Goal: Transaction & Acquisition: Subscribe to service/newsletter

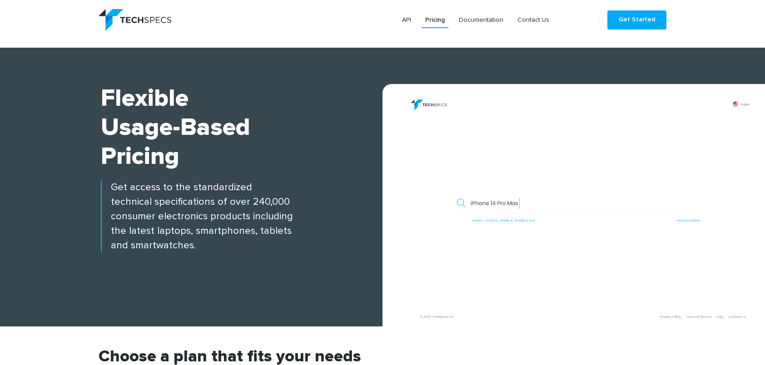
click at [526, 205] on img at bounding box center [579, 210] width 374 height 234
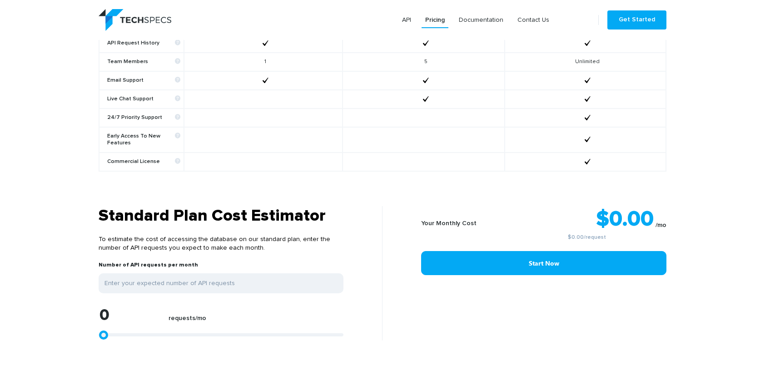
scroll to position [636, 0]
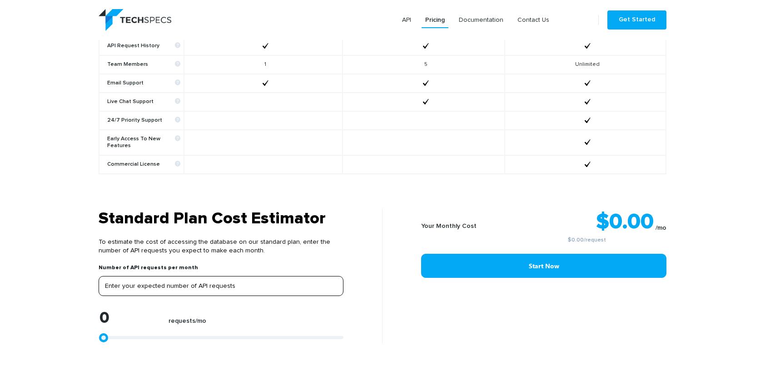
click at [231, 277] on input "tel" at bounding box center [221, 286] width 245 height 20
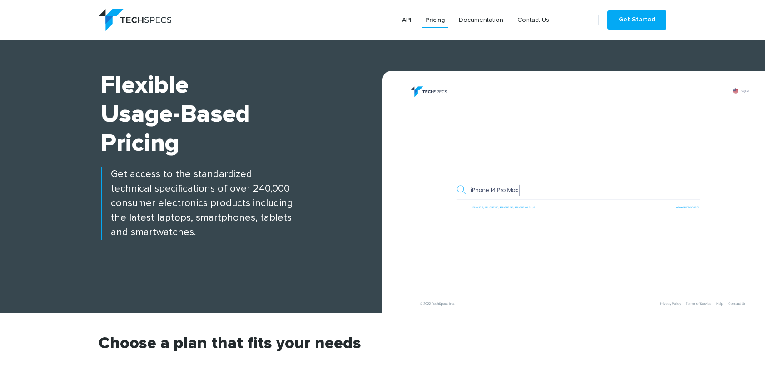
scroll to position [0, 0]
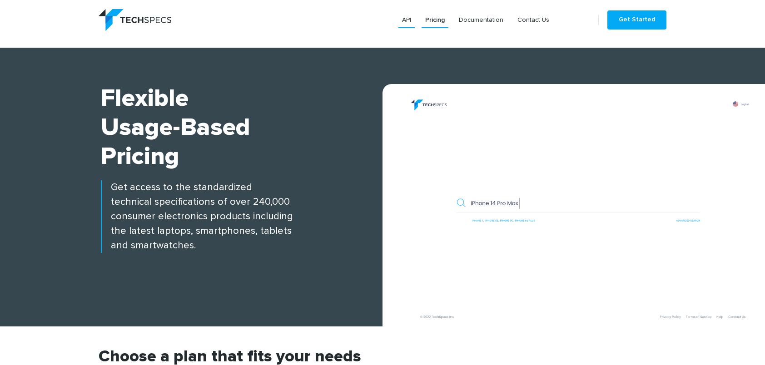
click at [407, 21] on link "API" at bounding box center [407, 20] width 16 height 16
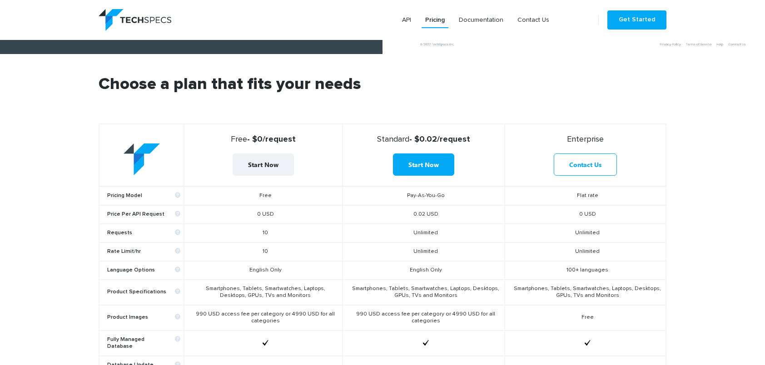
scroll to position [318, 0]
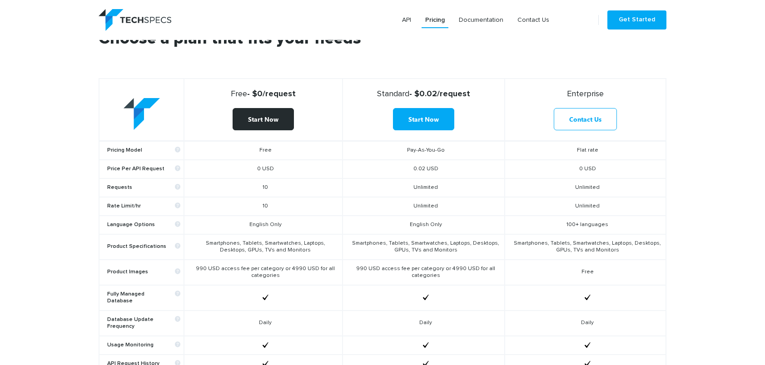
click at [264, 121] on link "Start Now" at bounding box center [263, 119] width 61 height 22
